Goal: Information Seeking & Learning: Learn about a topic

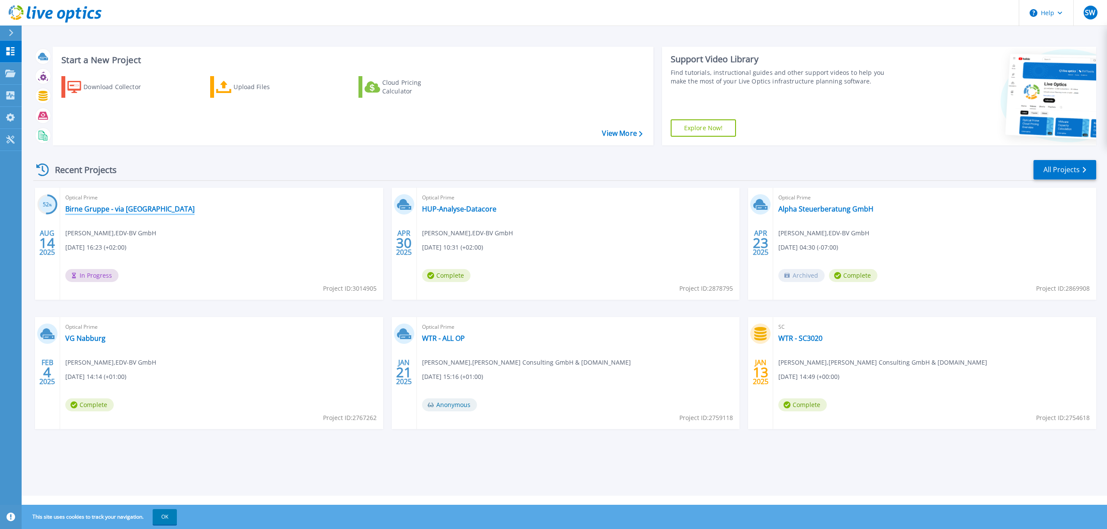
click at [116, 211] on link "Birne Gruppe - via [GEOGRAPHIC_DATA]" at bounding box center [129, 209] width 129 height 9
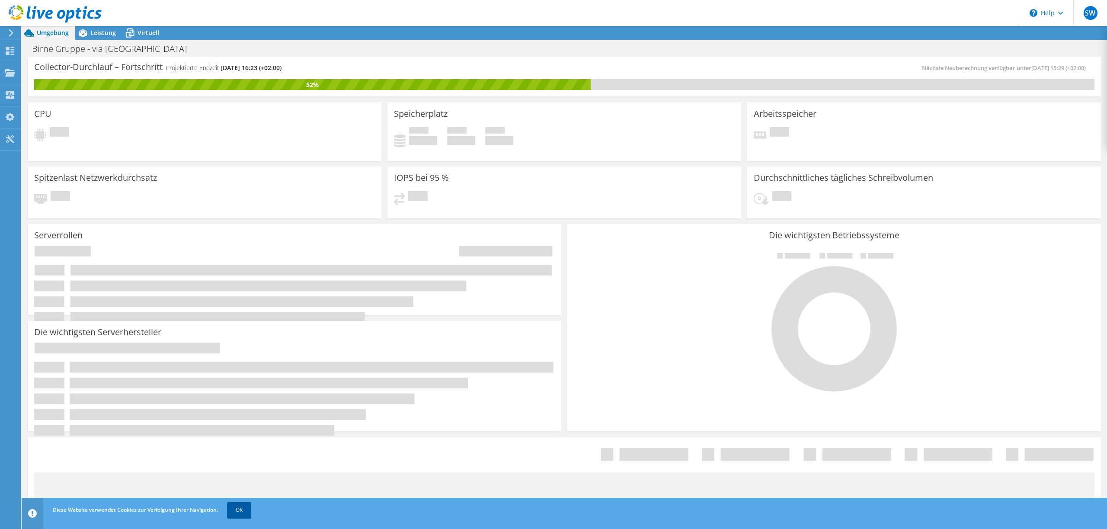
click at [238, 508] on link "OK" at bounding box center [239, 510] width 24 height 16
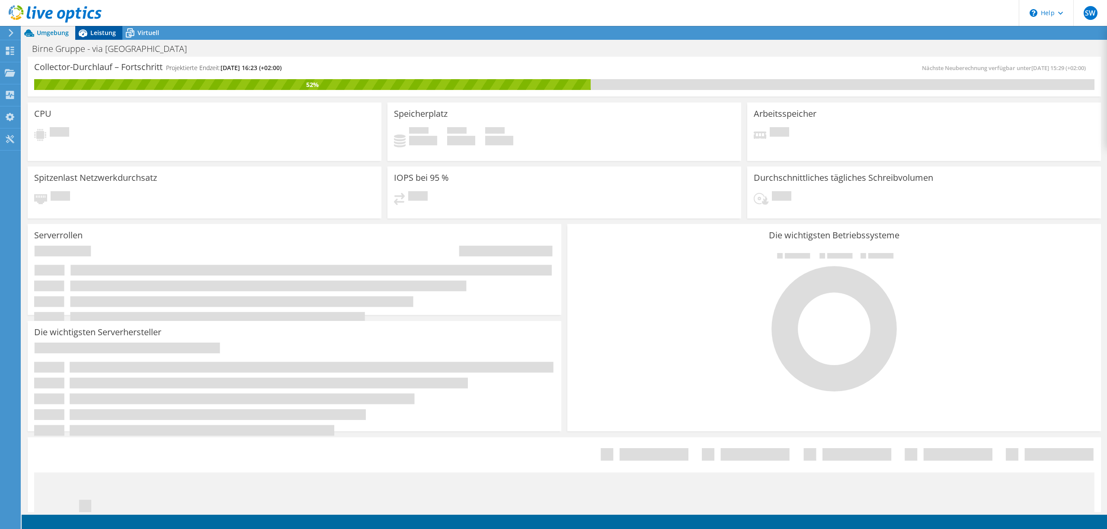
click at [94, 32] on span "Leistung" at bounding box center [103, 33] width 26 height 8
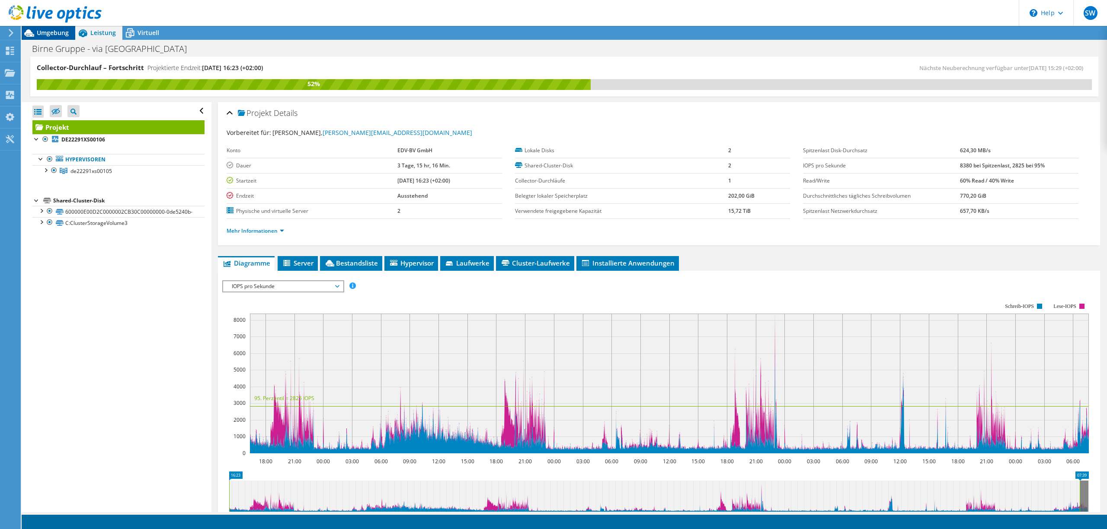
click at [38, 37] on div "Umgebung" at bounding box center [49, 33] width 54 height 14
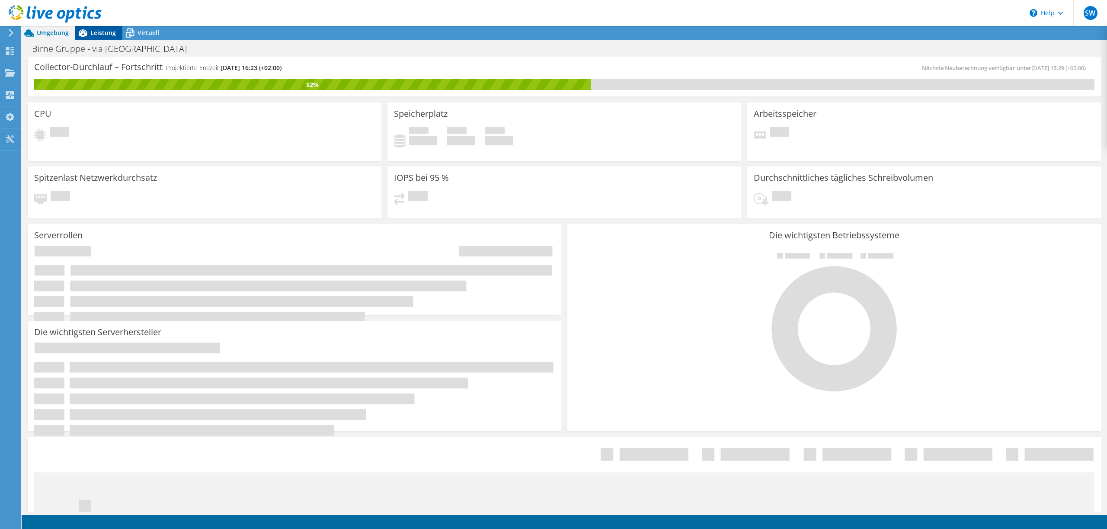
click at [106, 34] on span "Leistung" at bounding box center [103, 33] width 26 height 8
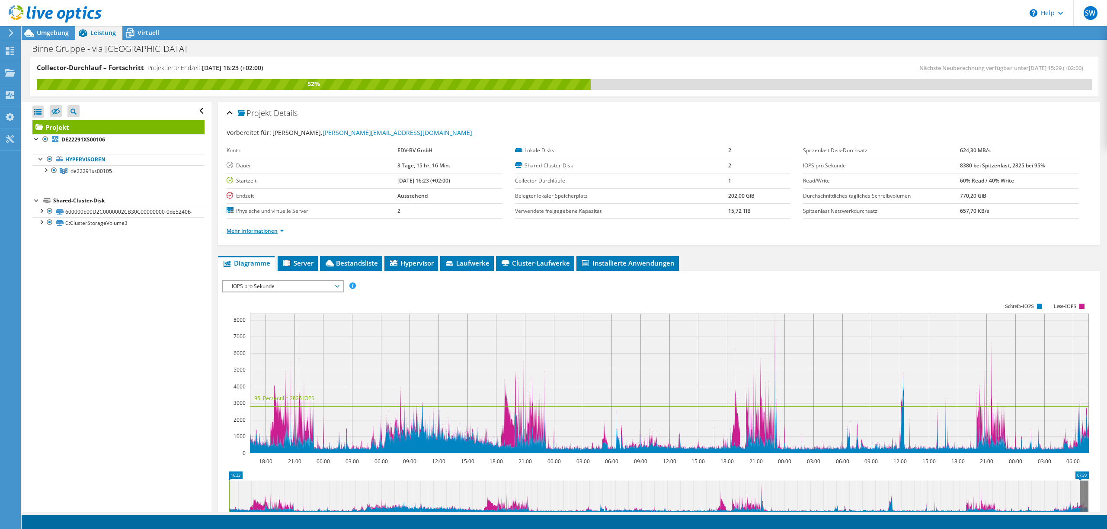
click at [264, 234] on link "Mehr Informationen" at bounding box center [256, 230] width 58 height 7
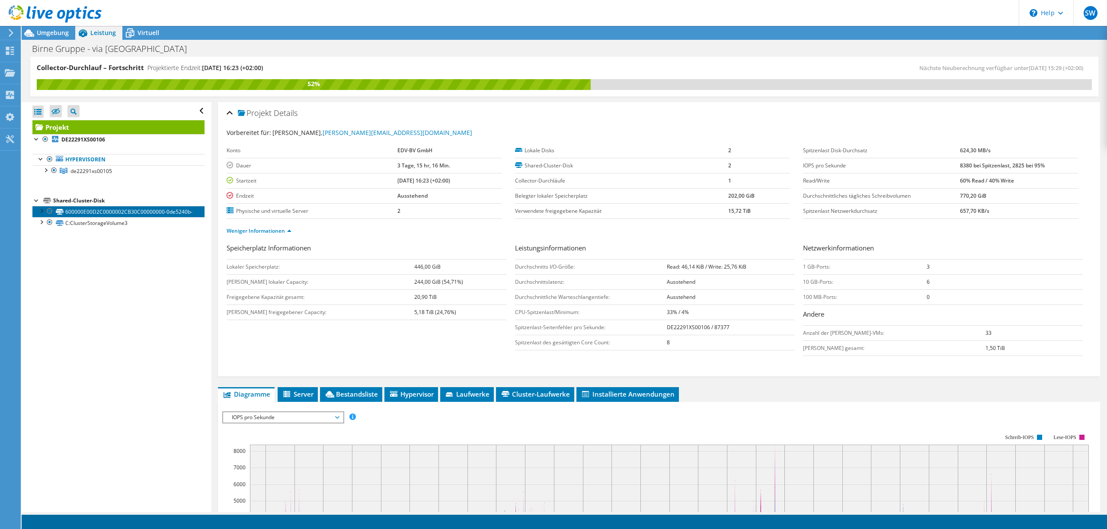
click at [86, 212] on link "600000E00D2C0000002CB30C00000000-0de5240b-" at bounding box center [118, 211] width 172 height 11
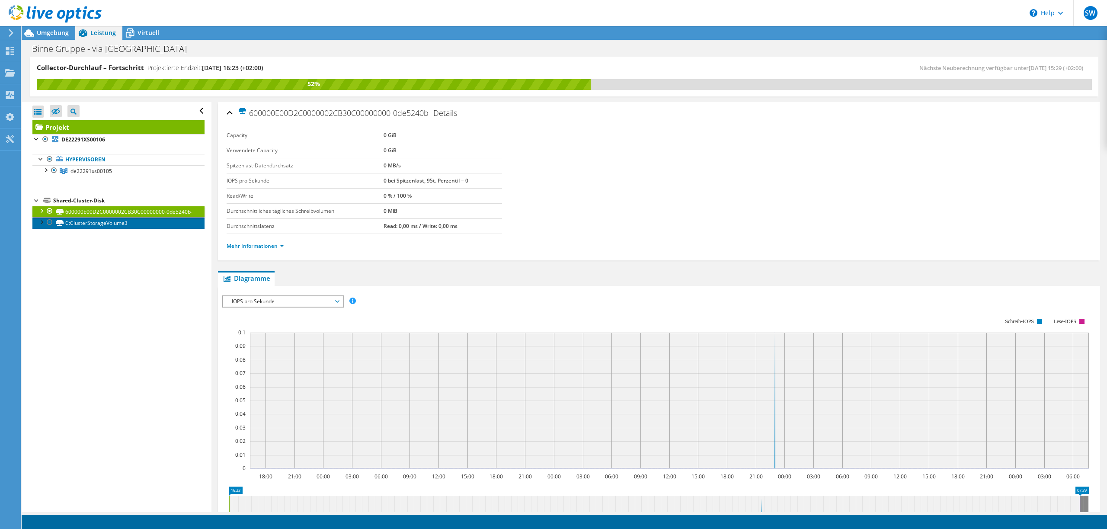
click at [87, 223] on link "C:ClusterStorageVolume3" at bounding box center [118, 222] width 172 height 11
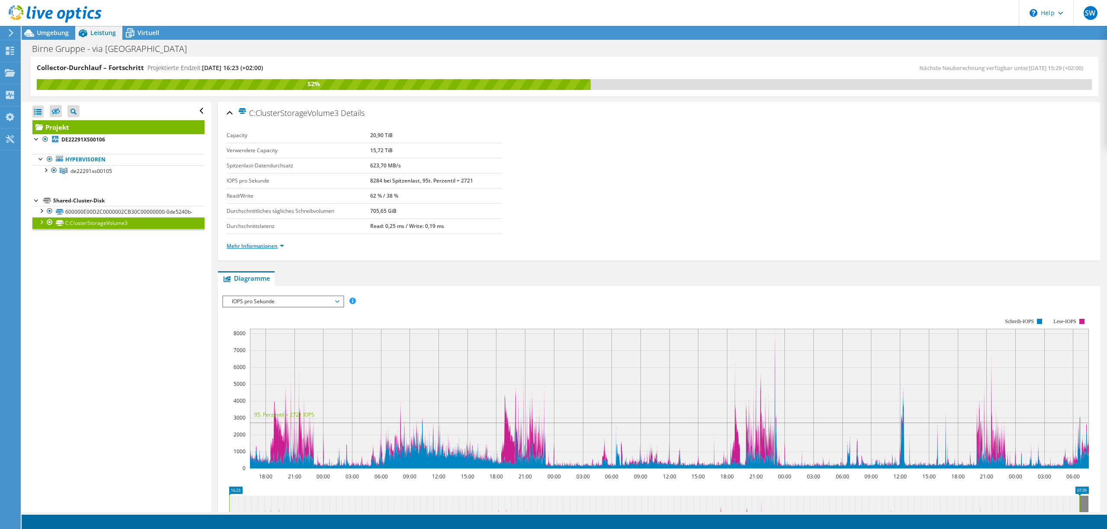
click at [230, 246] on link "Mehr Informationen" at bounding box center [256, 245] width 58 height 7
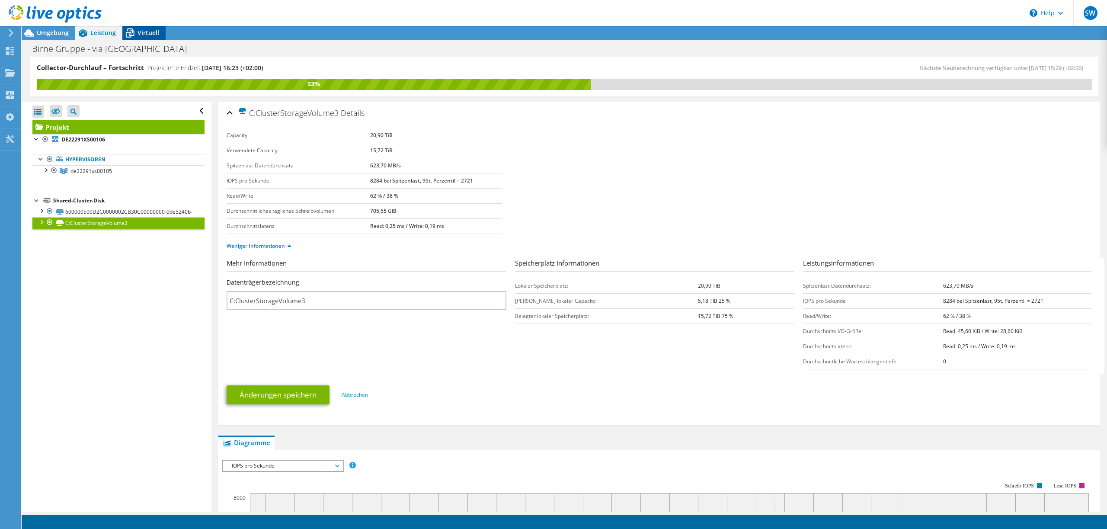
click at [148, 30] on span "Virtuell" at bounding box center [149, 33] width 22 height 8
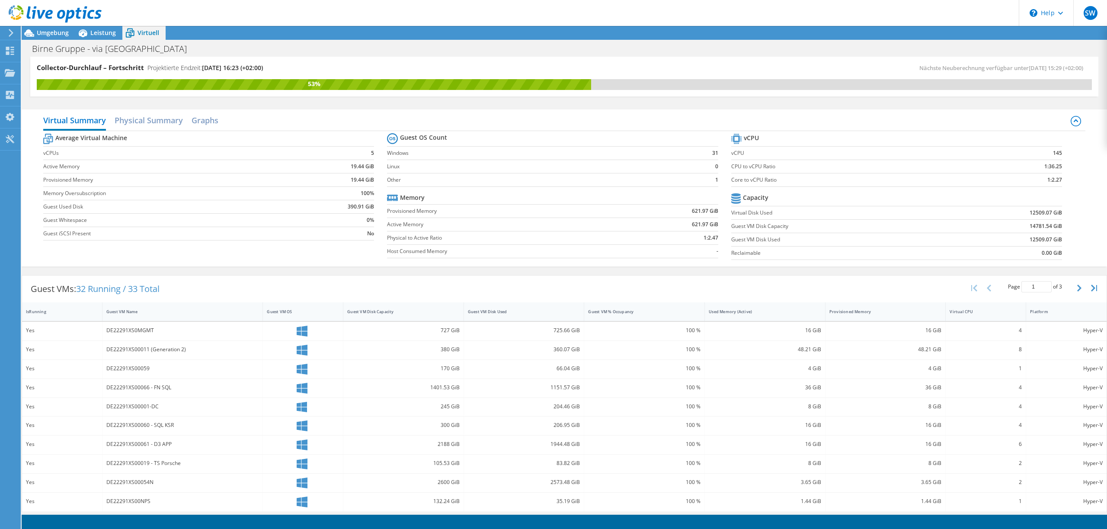
click at [45, 28] on div at bounding box center [51, 14] width 102 height 29
drag, startPoint x: 45, startPoint y: 32, endPoint x: 70, endPoint y: 38, distance: 25.3
click at [45, 33] on span "Umgebung" at bounding box center [53, 33] width 32 height 8
